Goal: Complete application form

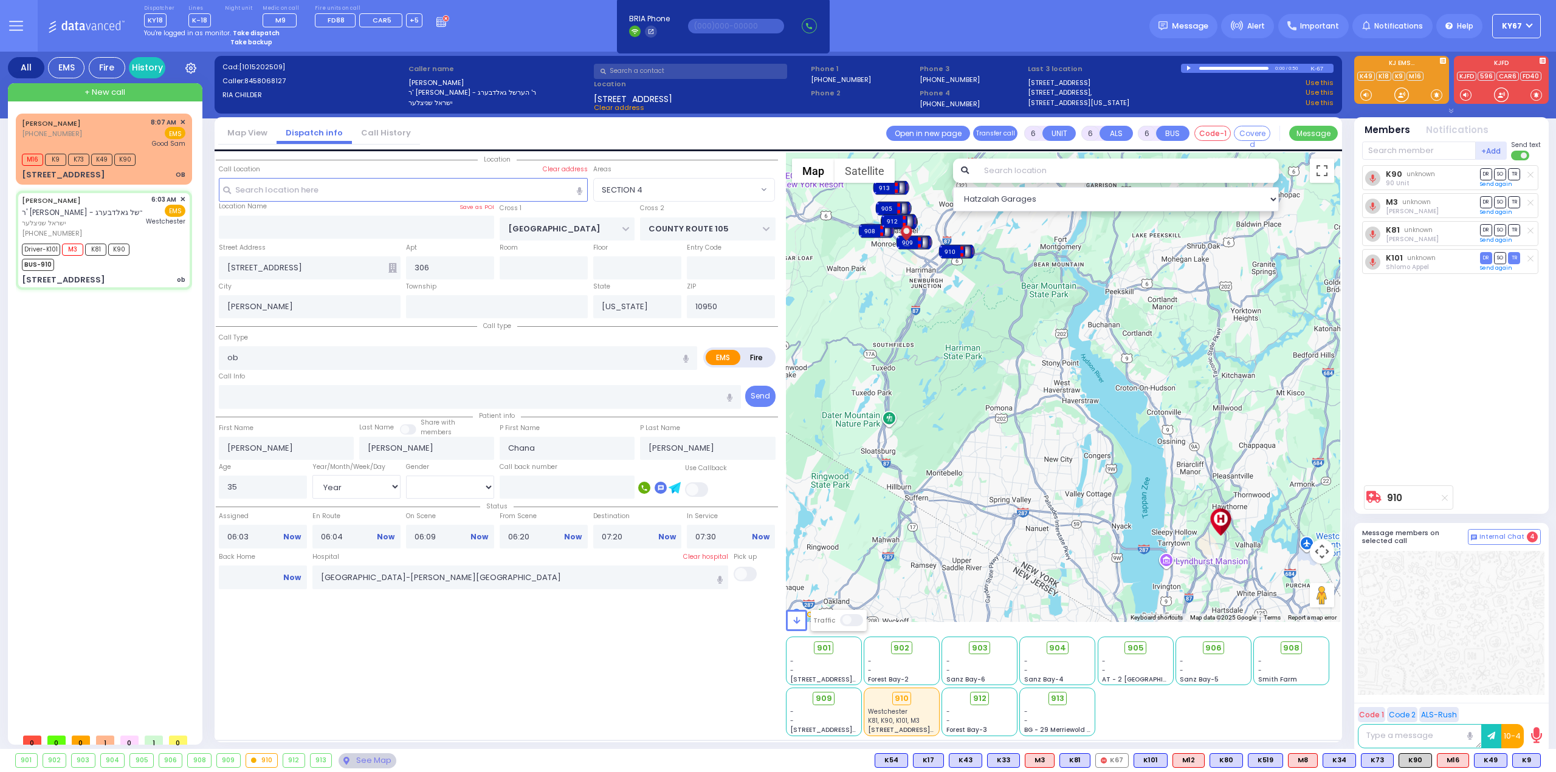
select select "SECTION 4"
select select "Year"
select select "[DEMOGRAPHIC_DATA]"
click at [1489, 403] on div "K90 unknown 90 Unit DR SO TR Sending text M3 DR" at bounding box center [1452, 322] width 181 height 314
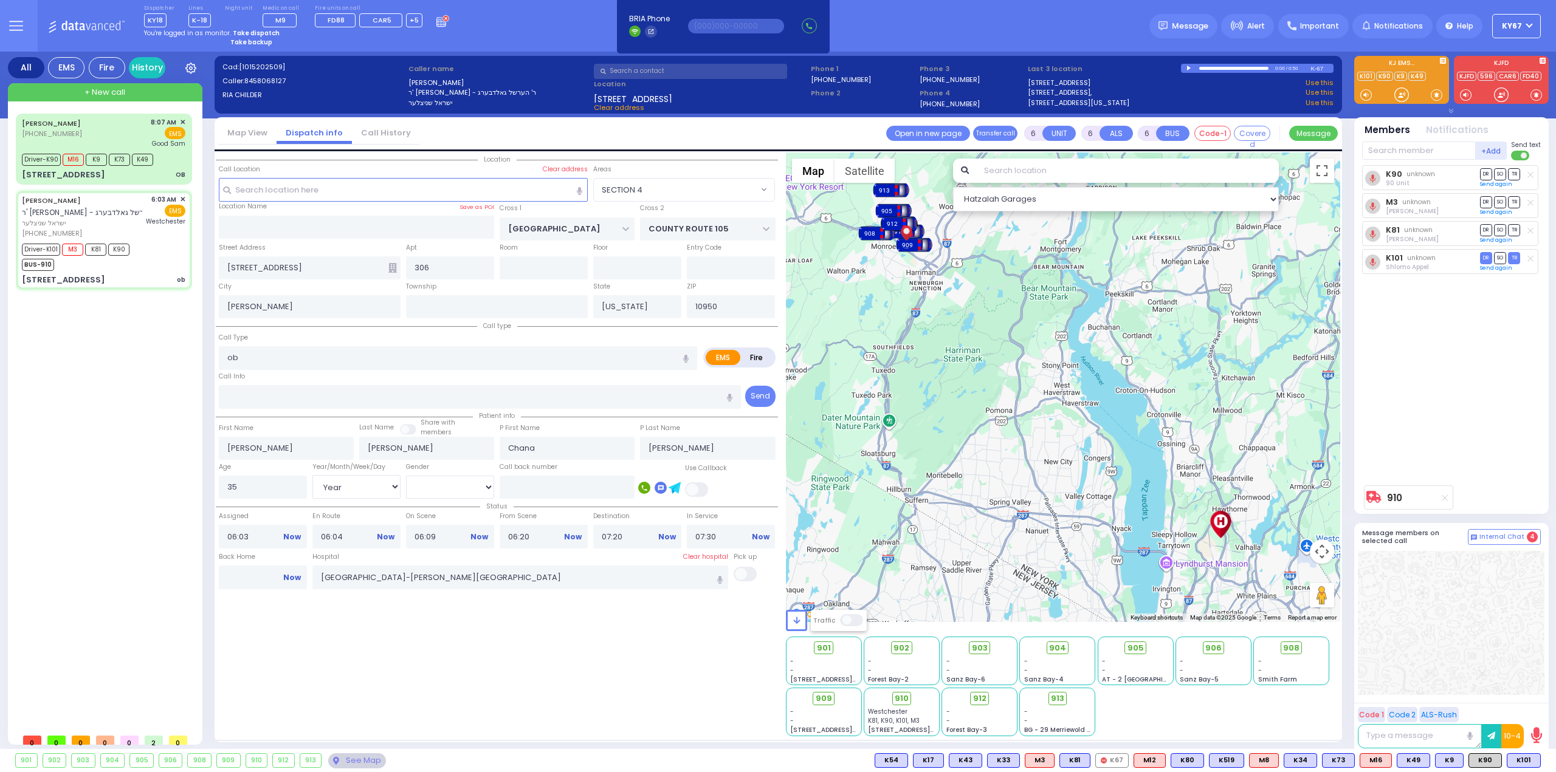
select select
radio input "true"
select select
select select "Hatzalah Garages"
